Goal: Find specific page/section: Find specific page/section

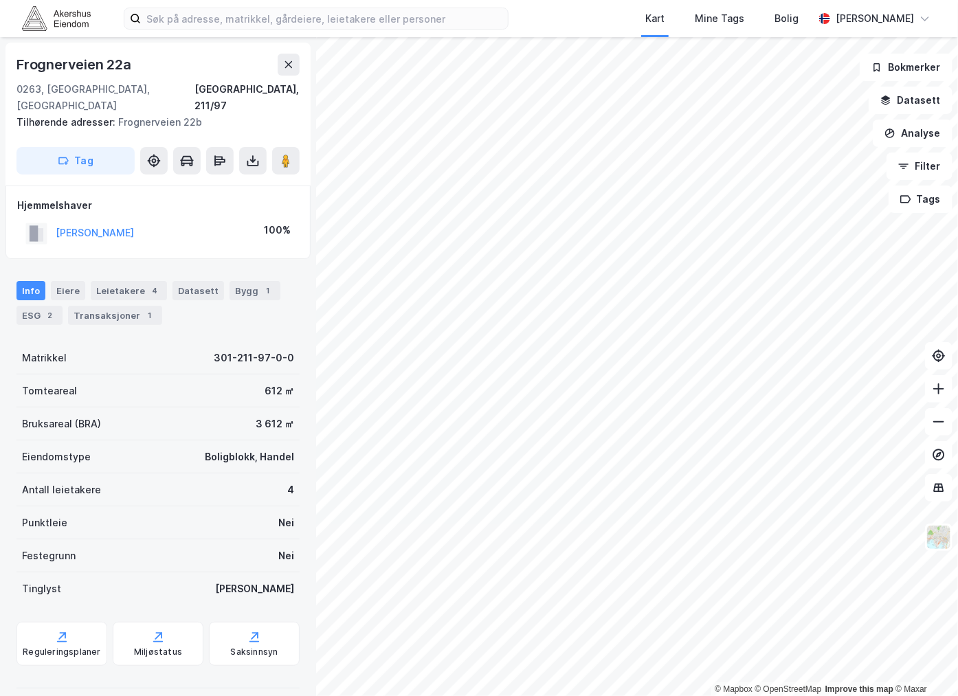
click at [66, 22] on img at bounding box center [56, 18] width 69 height 24
